Goal: Information Seeking & Learning: Learn about a topic

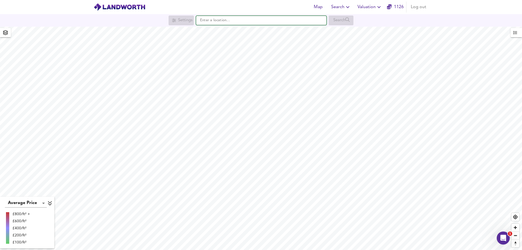
click at [225, 17] on input "text" at bounding box center [261, 20] width 131 height 9
paste input "TF7 5HU"
click at [225, 29] on div "TF7 [STREET_ADDRESS]" at bounding box center [231, 30] width 49 height 5
type input "[STREET_ADDRESS]"
checkbox input "false"
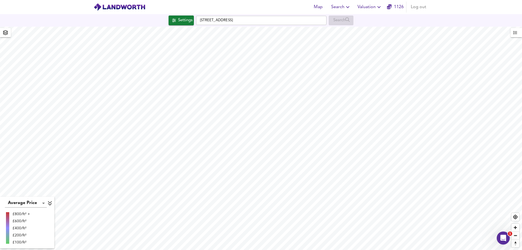
checkbox input "true"
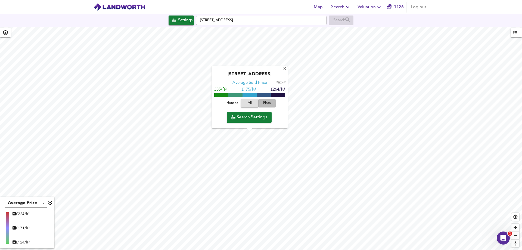
click at [265, 102] on span "Flats" at bounding box center [267, 103] width 15 height 6
click at [248, 102] on span "All" at bounding box center [249, 103] width 15 height 6
click at [238, 102] on span "Houses" at bounding box center [232, 103] width 15 height 6
click at [249, 101] on span "All" at bounding box center [249, 103] width 15 height 6
click at [266, 102] on span "Flats" at bounding box center [267, 103] width 15 height 6
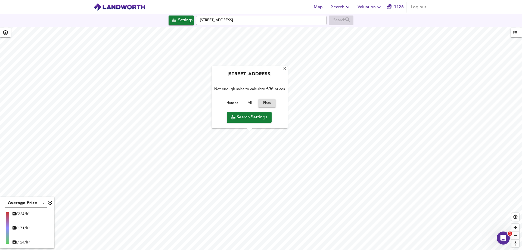
click at [255, 102] on span "All" at bounding box center [249, 103] width 15 height 6
